Goal: Navigation & Orientation: Understand site structure

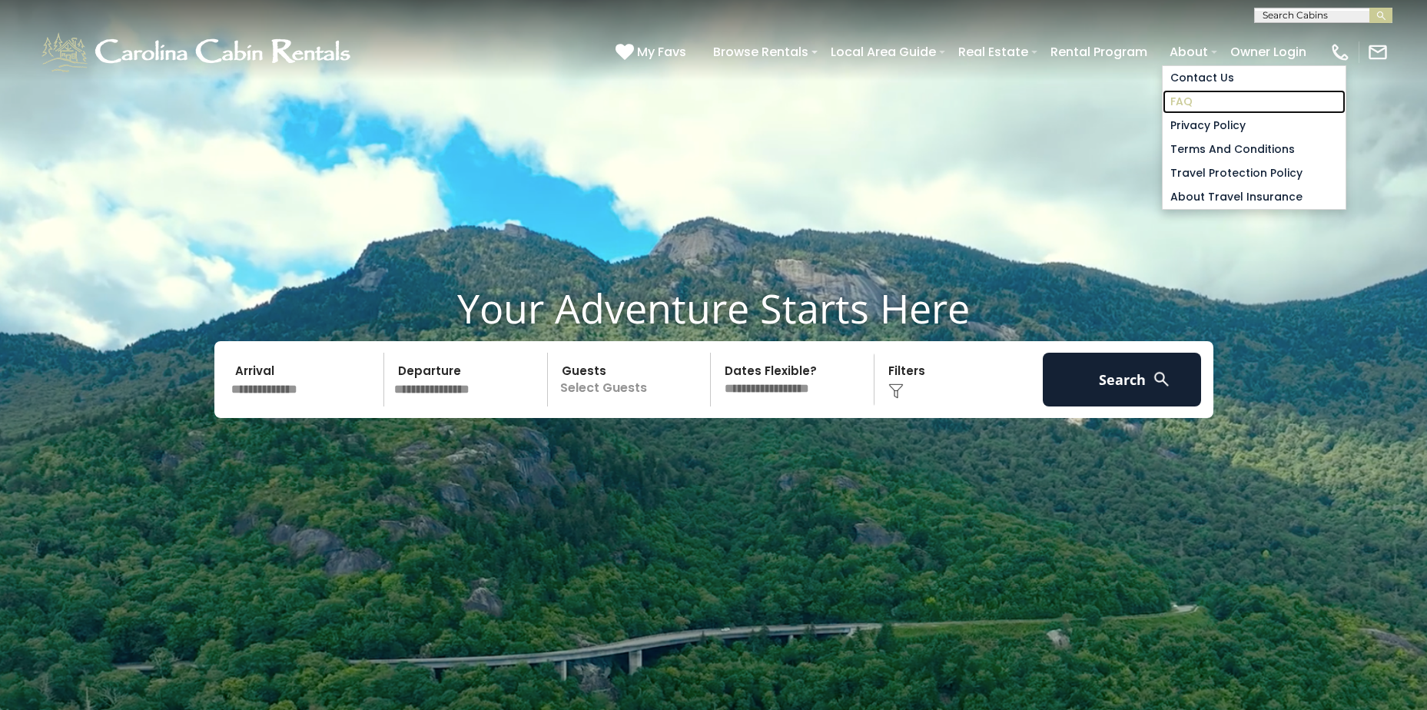
click at [1186, 98] on link "FAQ" at bounding box center [1254, 102] width 183 height 24
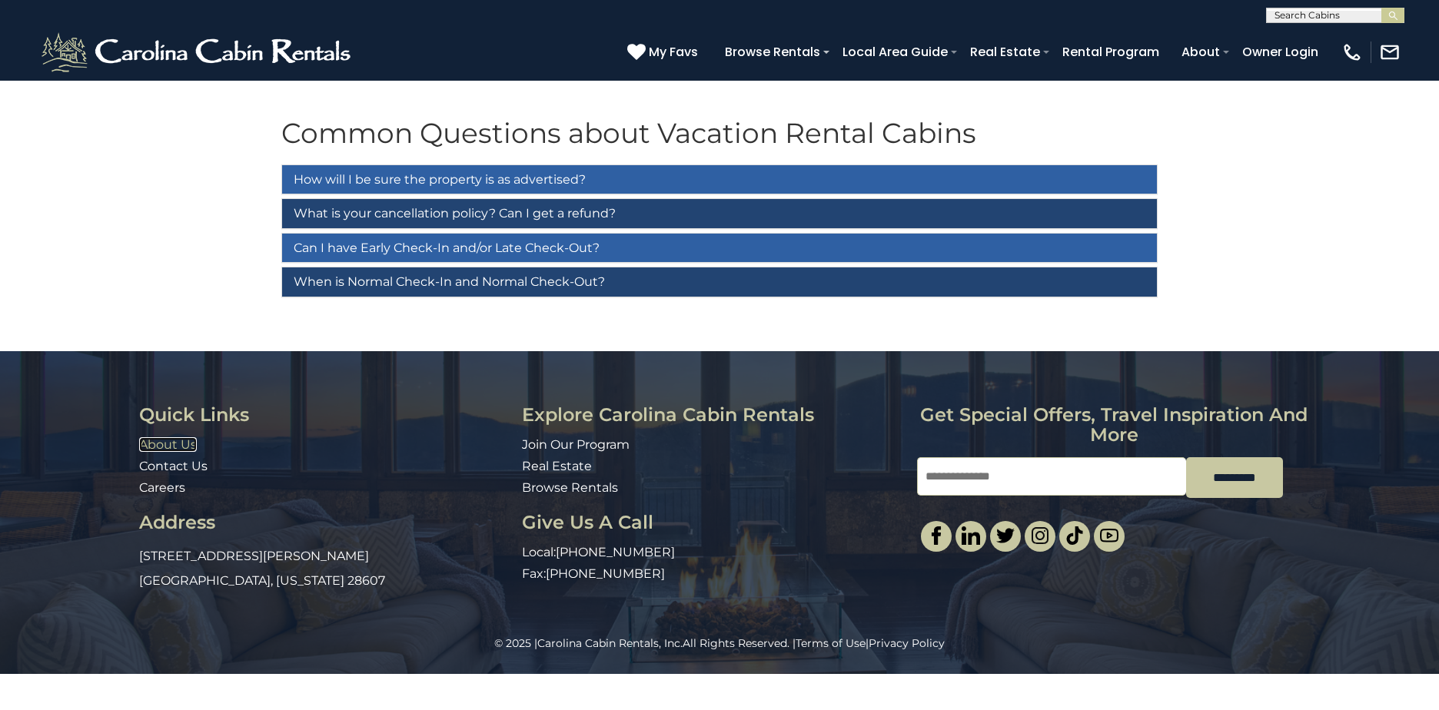
click at [184, 447] on link "About Us" at bounding box center [168, 444] width 58 height 15
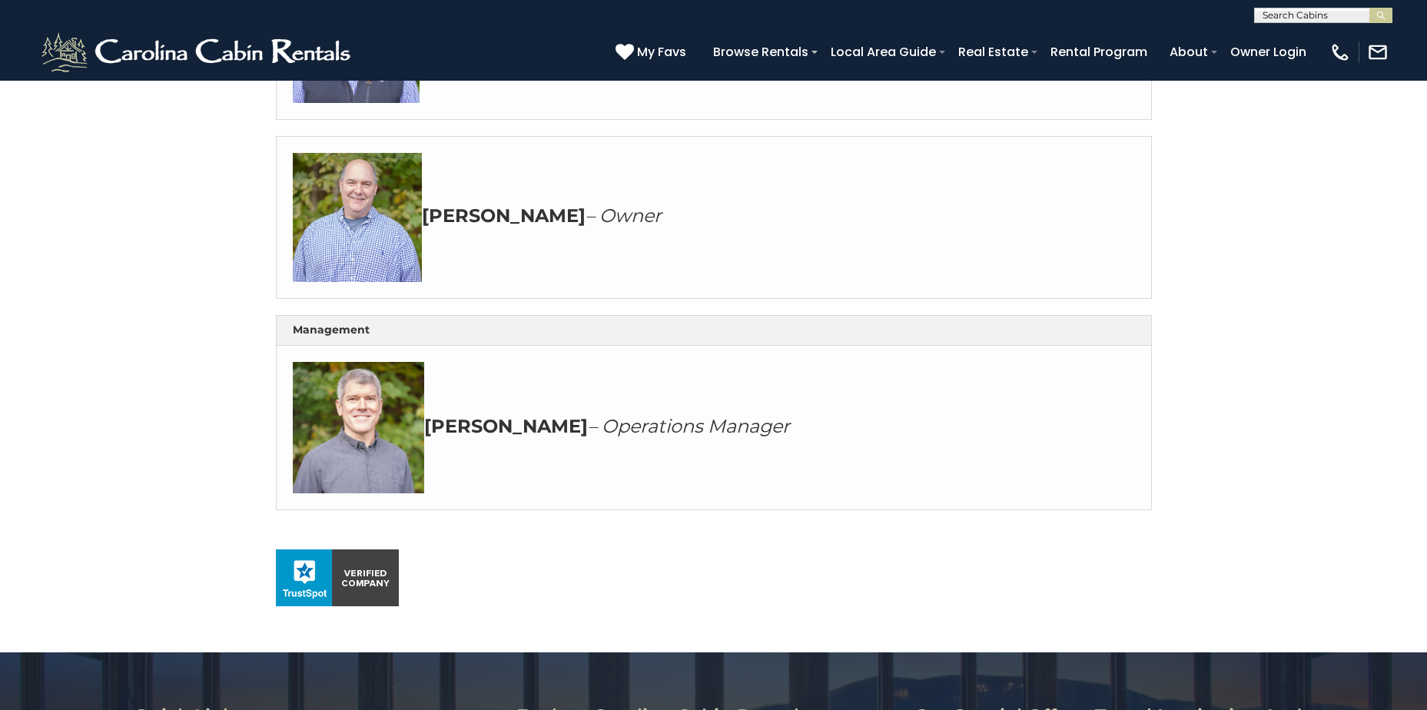
scroll to position [739, 0]
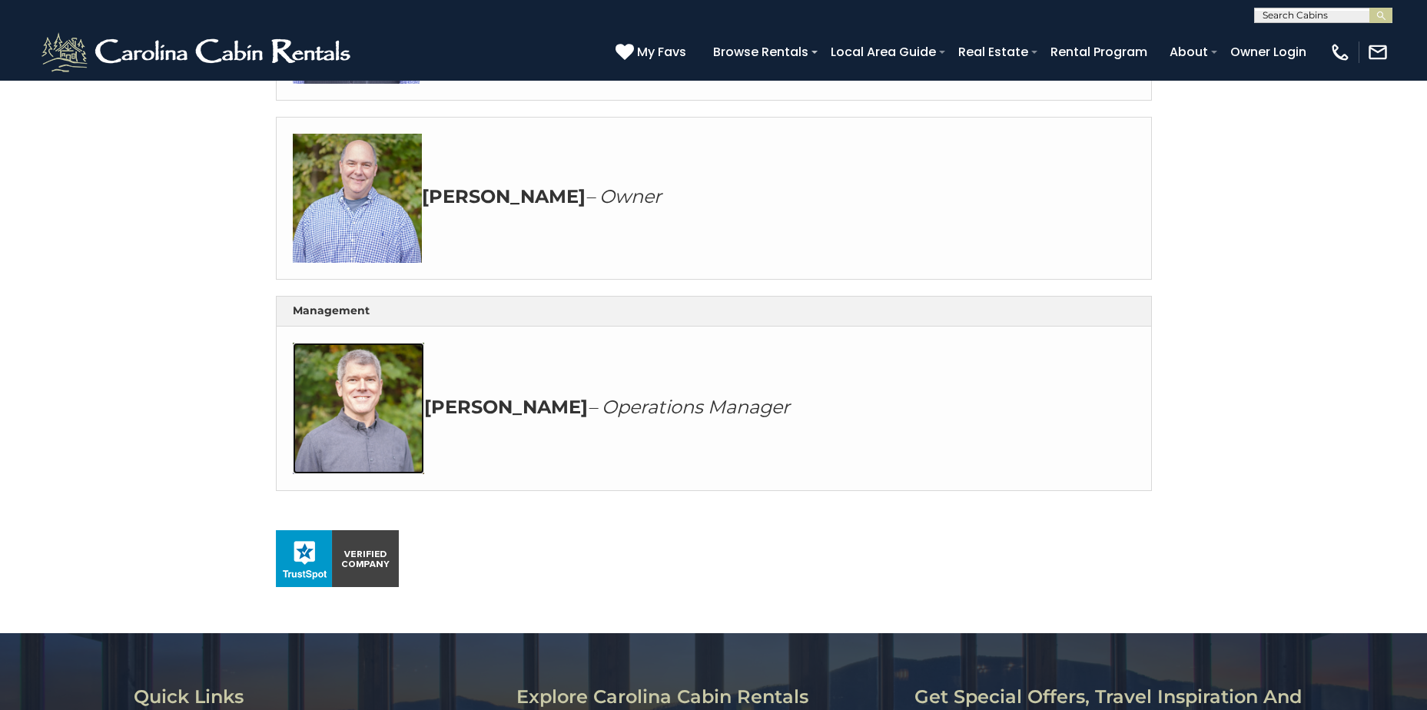
click at [360, 422] on img at bounding box center [358, 408] width 131 height 131
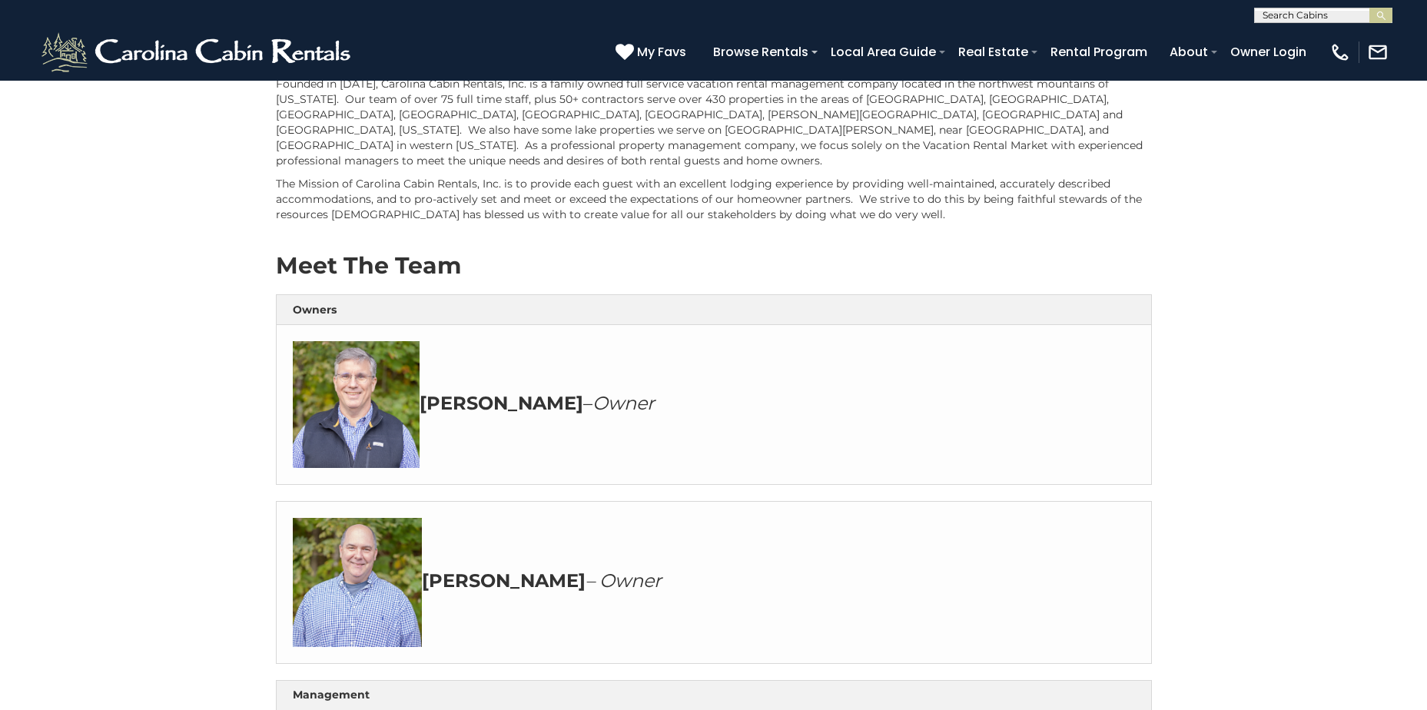
scroll to position [201, 0]
